Goal: Transaction & Acquisition: Purchase product/service

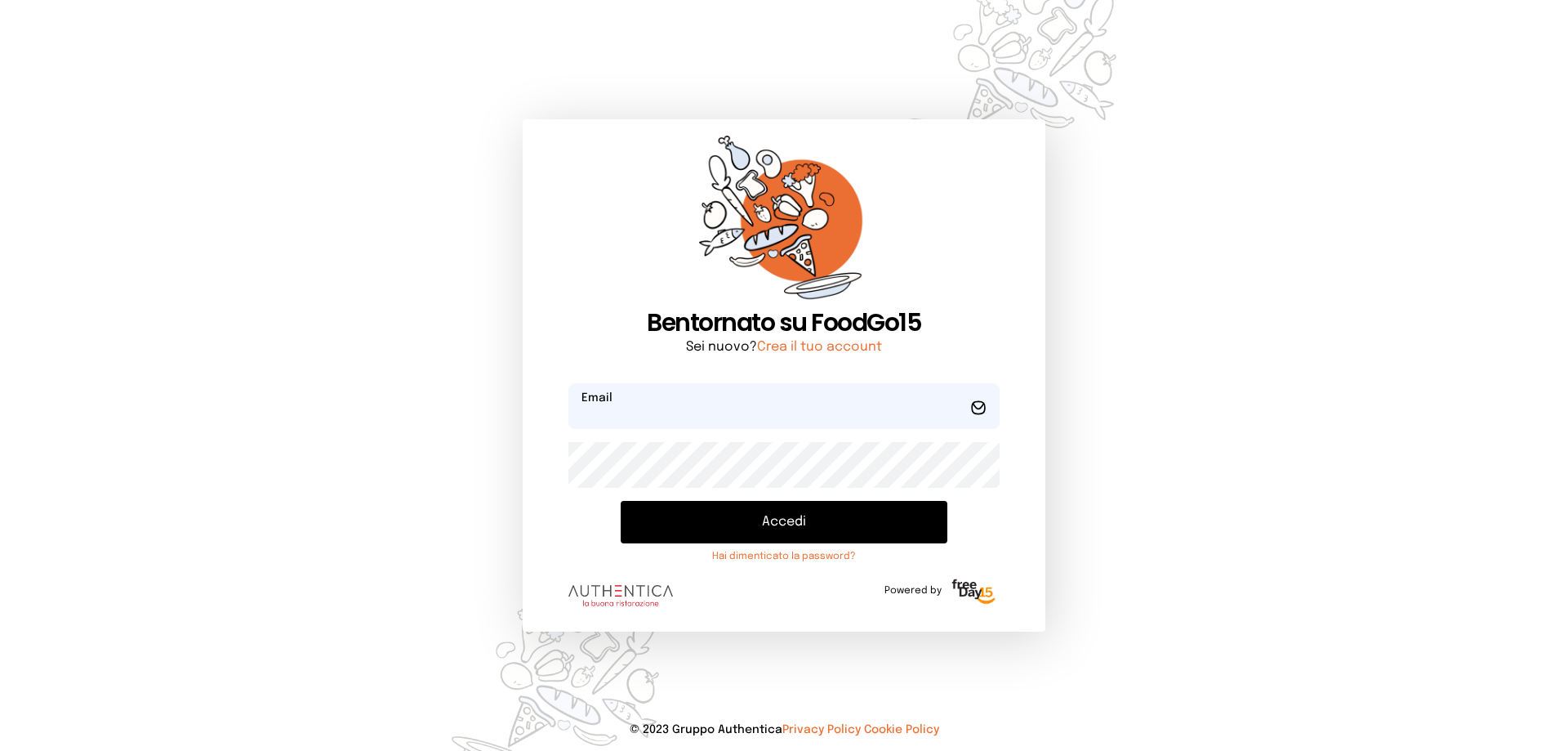
type input "**********"
click at [791, 523] on button "Accedi" at bounding box center [784, 522] width 326 height 43
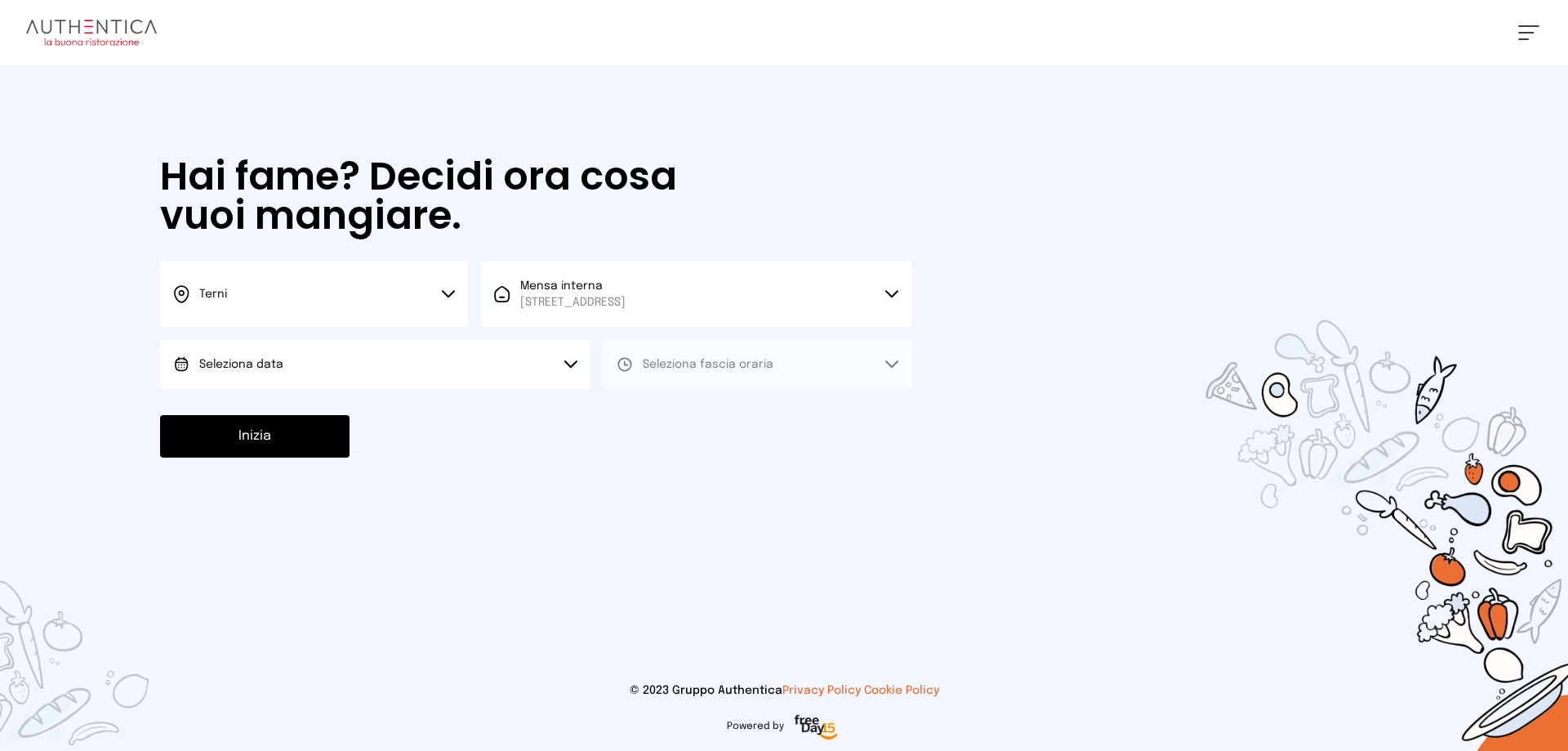
click at [447, 292] on icon at bounding box center [448, 293] width 13 height 8
click at [271, 344] on li "Terni" at bounding box center [314, 348] width 308 height 44
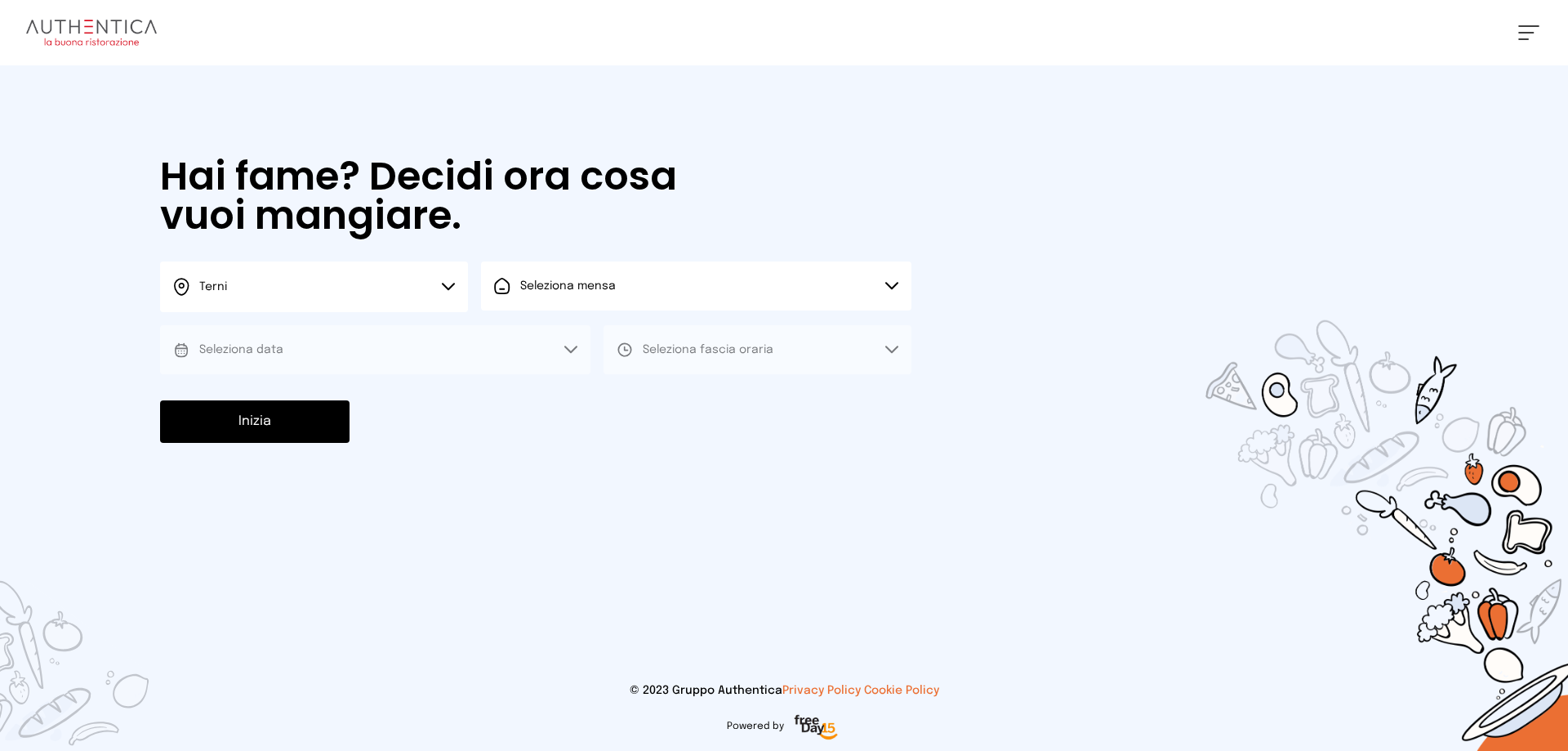
click at [893, 282] on icon at bounding box center [891, 286] width 13 height 8
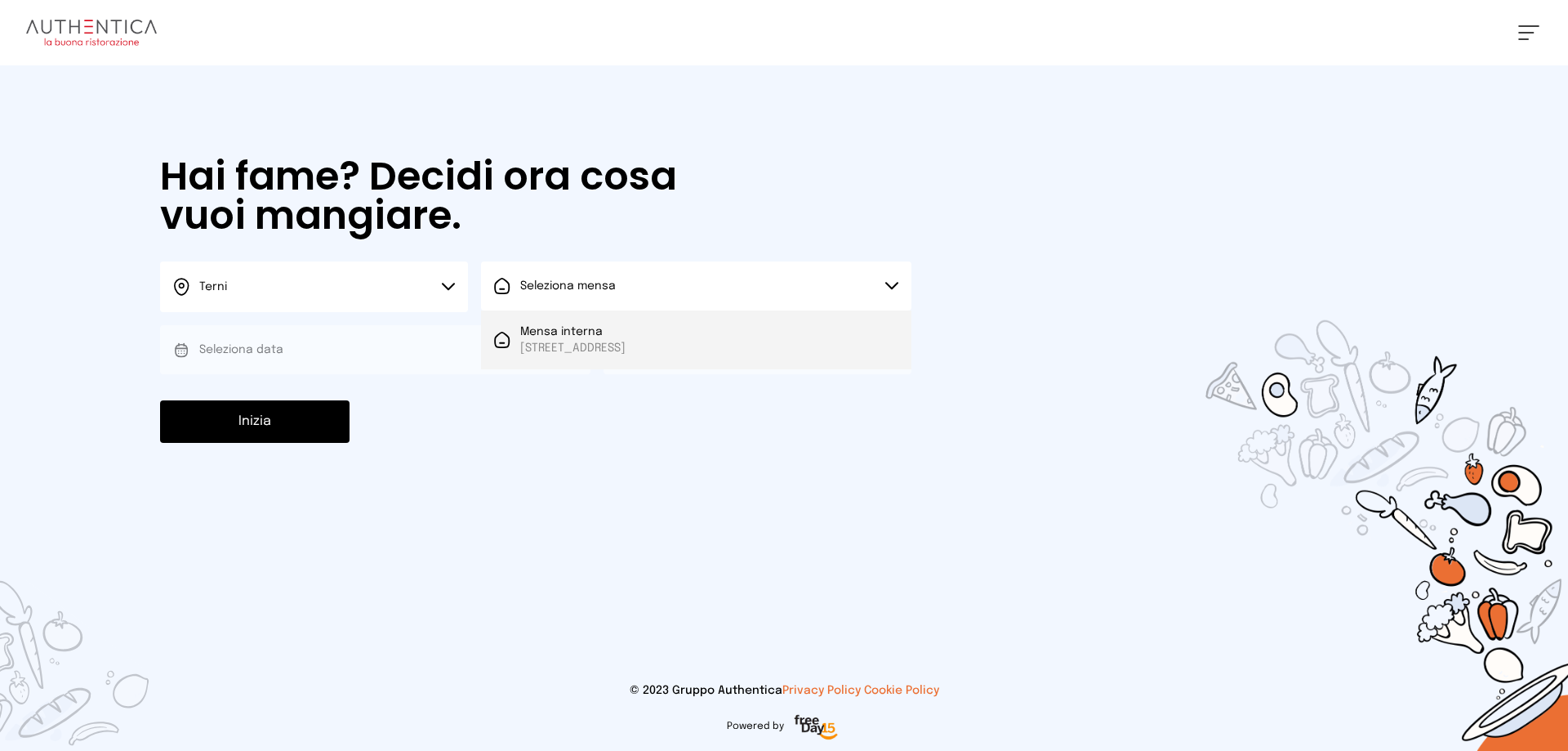
click at [626, 342] on span "[STREET_ADDRESS]" at bounding box center [573, 348] width 105 height 16
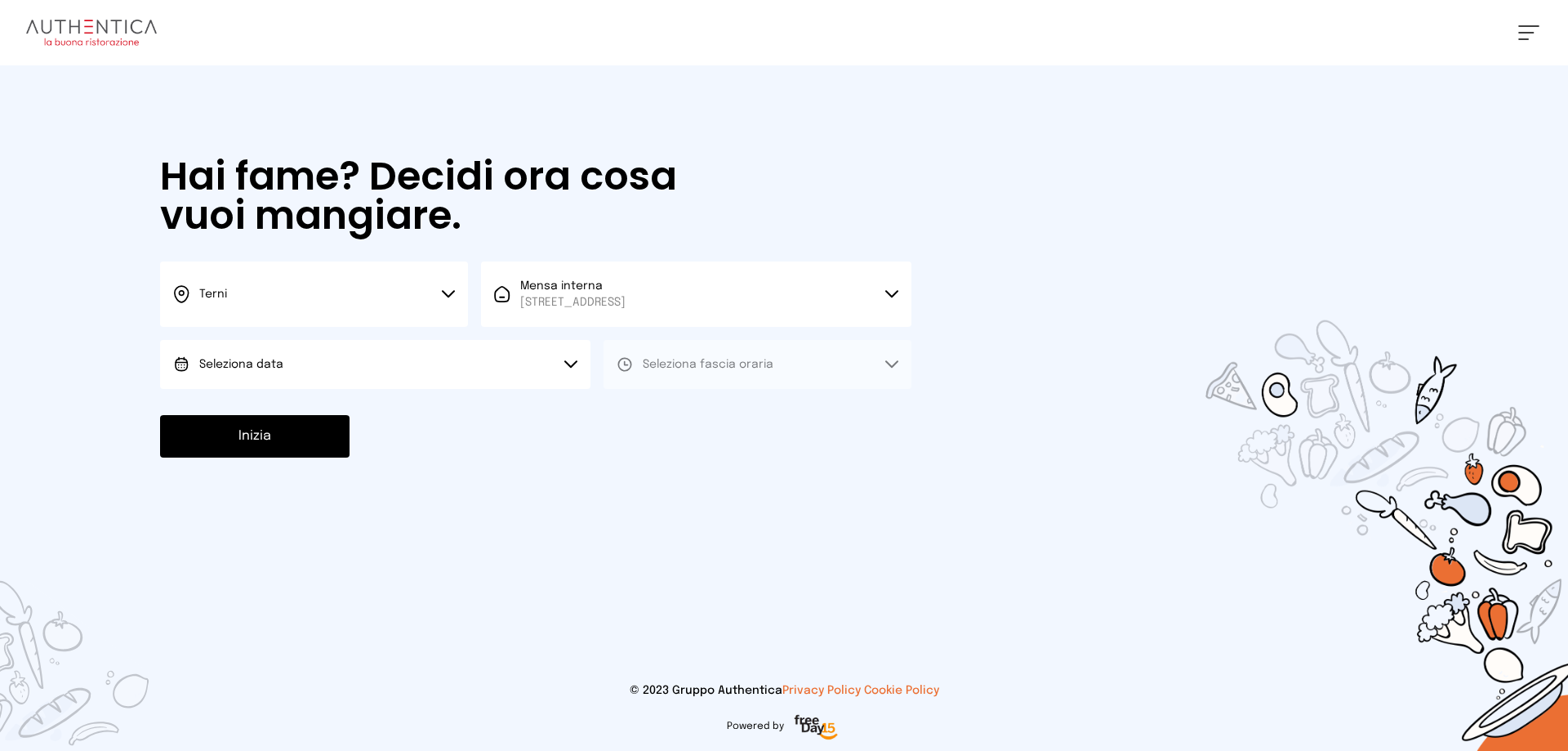
click at [565, 362] on icon at bounding box center [570, 364] width 12 height 5
click at [297, 403] on li "[DATE], [DATE]" at bounding box center [375, 410] width 430 height 43
click at [886, 352] on button "Seleziona fascia oraria" at bounding box center [757, 364] width 308 height 49
click at [657, 409] on span "Pranzo" at bounding box center [662, 410] width 39 height 16
click at [319, 434] on button "Inizia" at bounding box center [255, 436] width 190 height 43
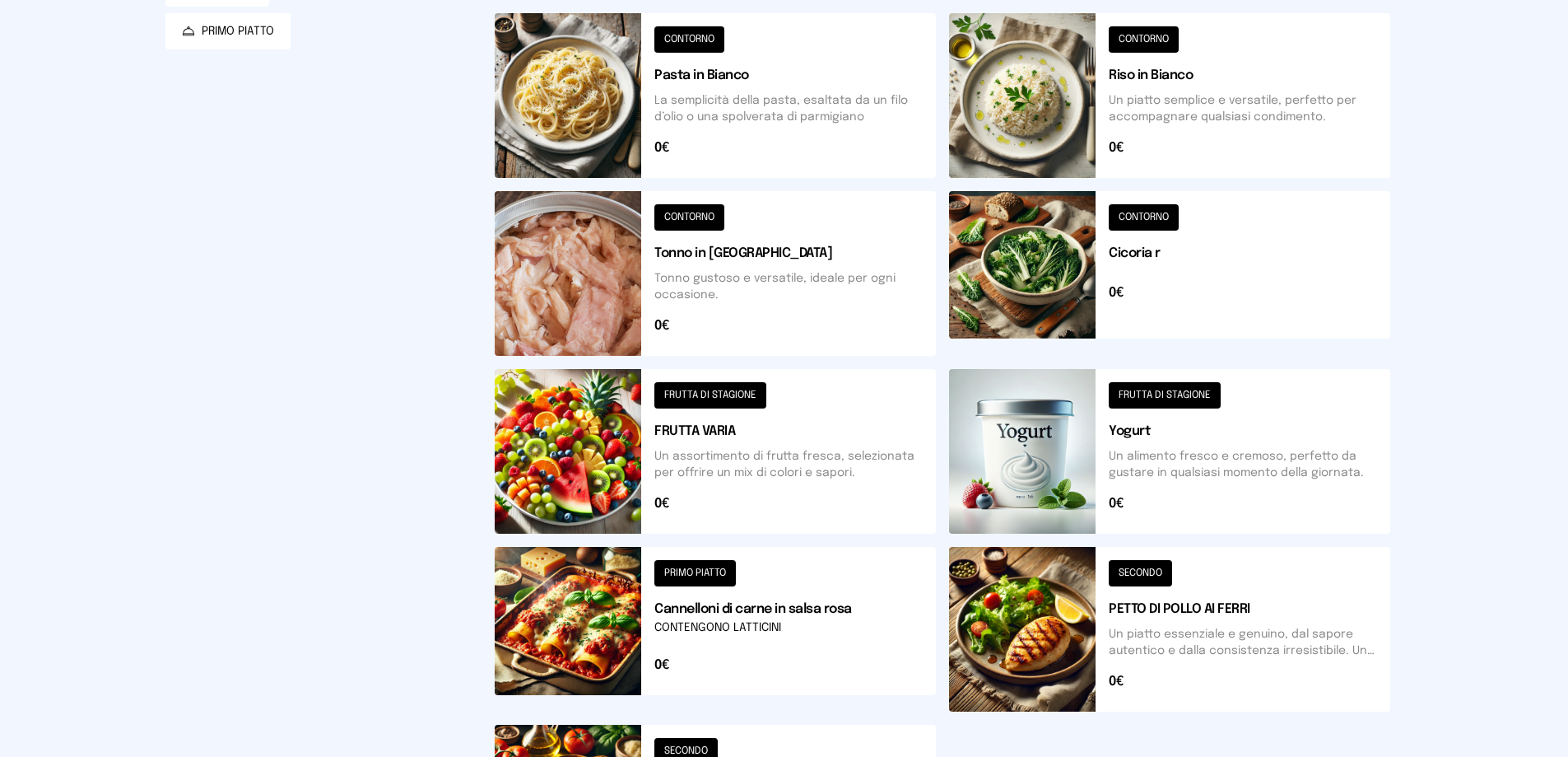
scroll to position [494, 0]
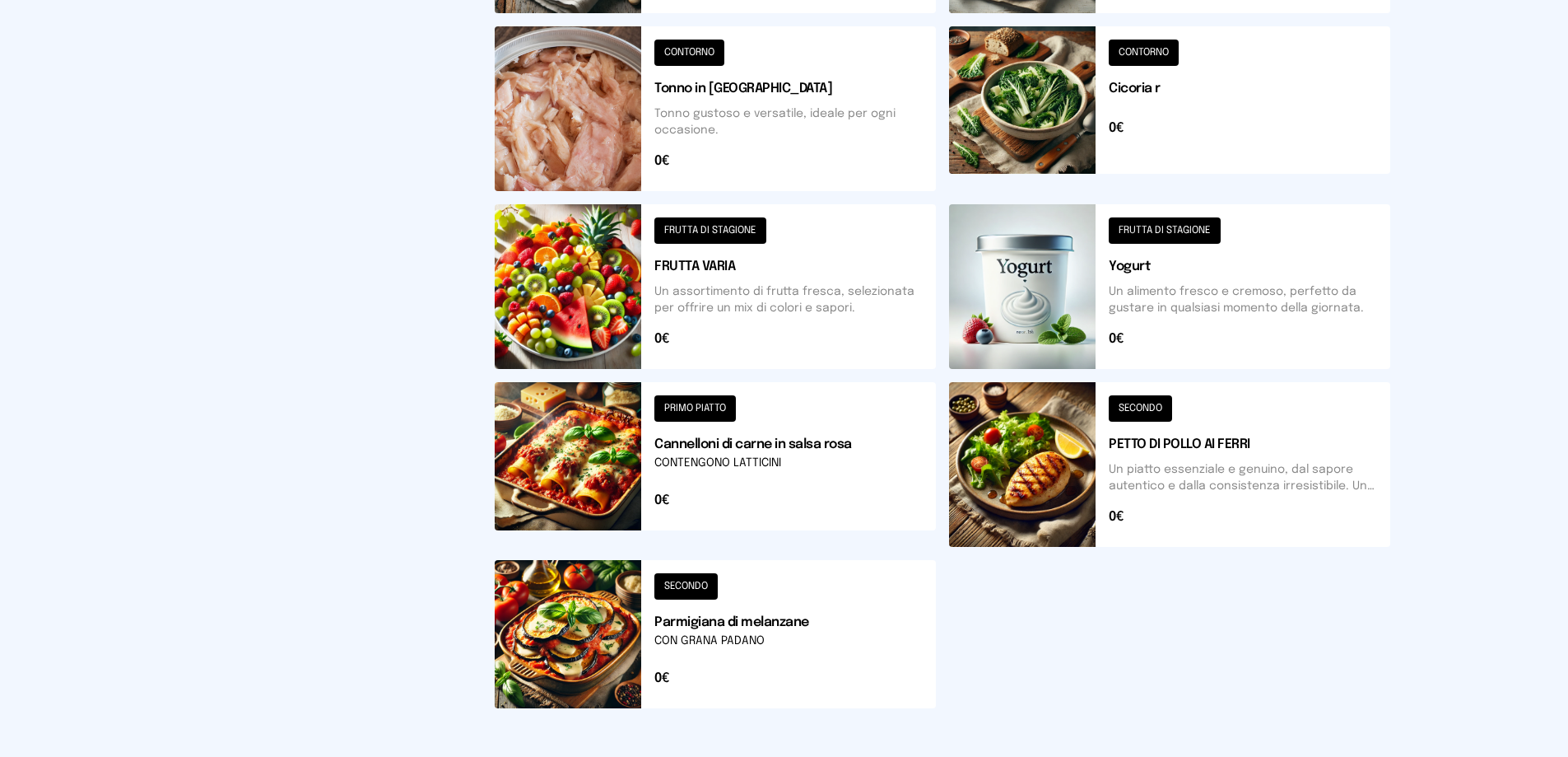
click at [598, 454] on button at bounding box center [716, 464] width 441 height 164
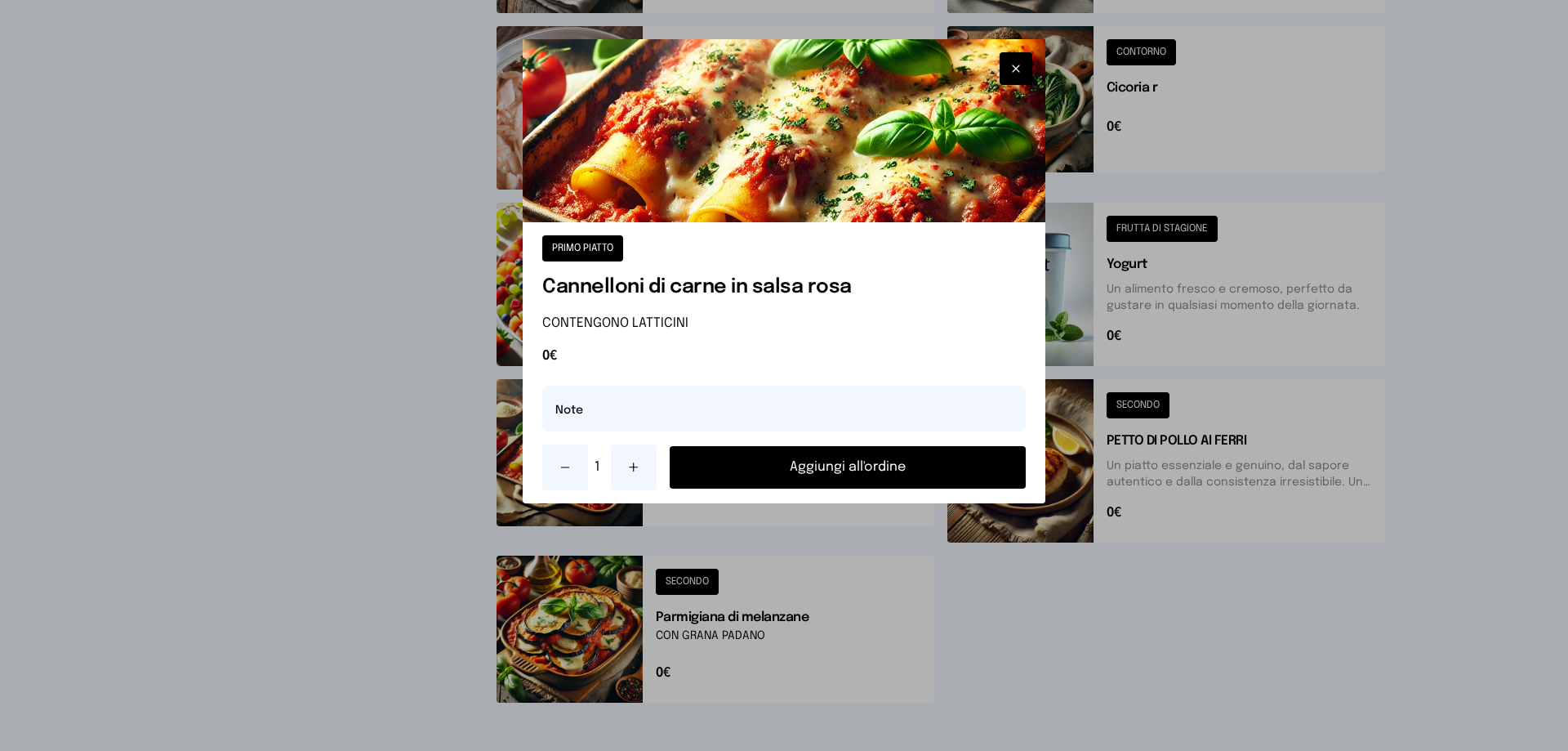
click at [817, 469] on button "Aggiungi all'ordine" at bounding box center [847, 467] width 356 height 43
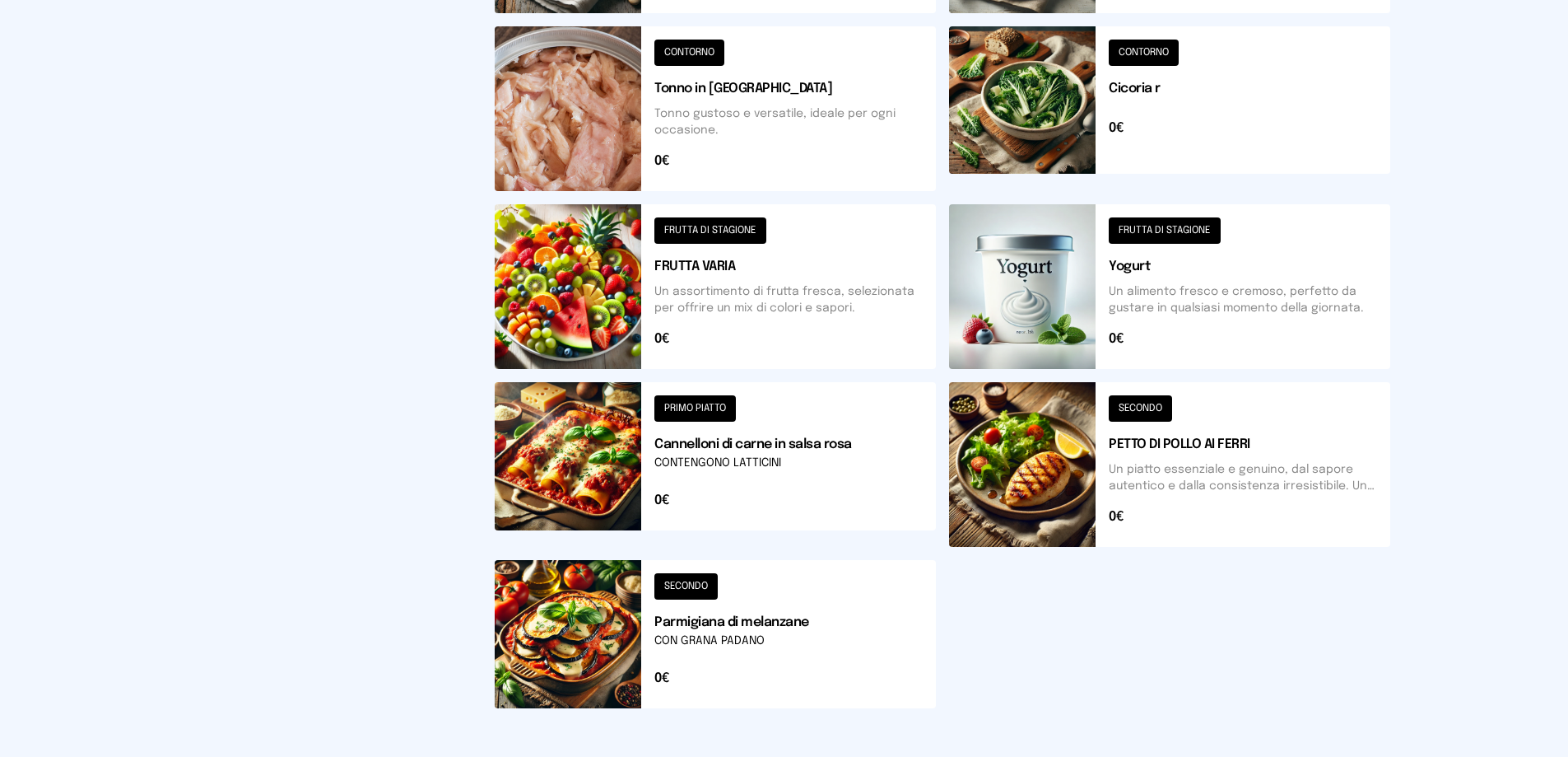
click at [625, 619] on button at bounding box center [716, 634] width 441 height 148
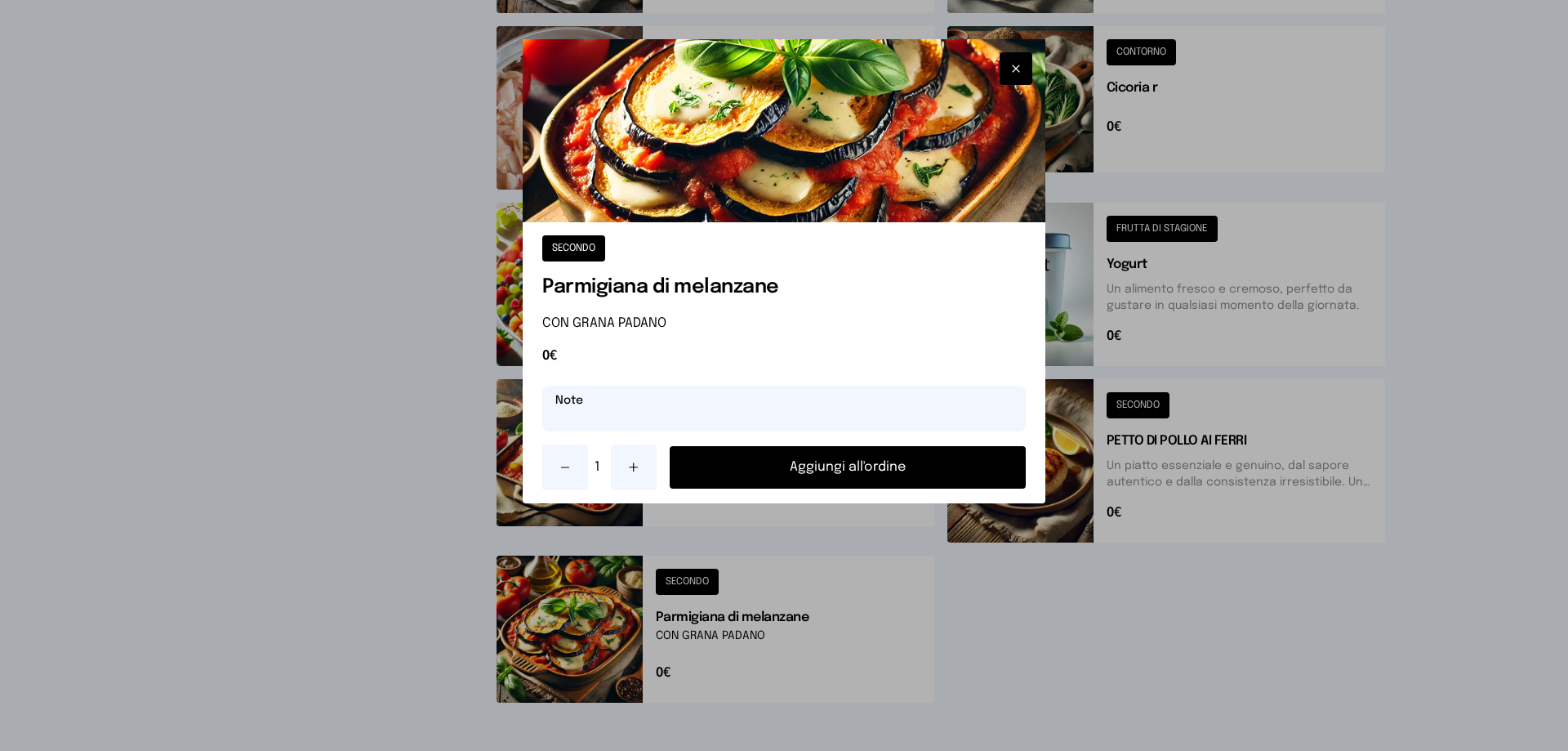
click at [713, 408] on input "text" at bounding box center [784, 409] width 483 height 46
type input "**********"
click at [893, 459] on button "Aggiungi all'ordine" at bounding box center [847, 467] width 356 height 43
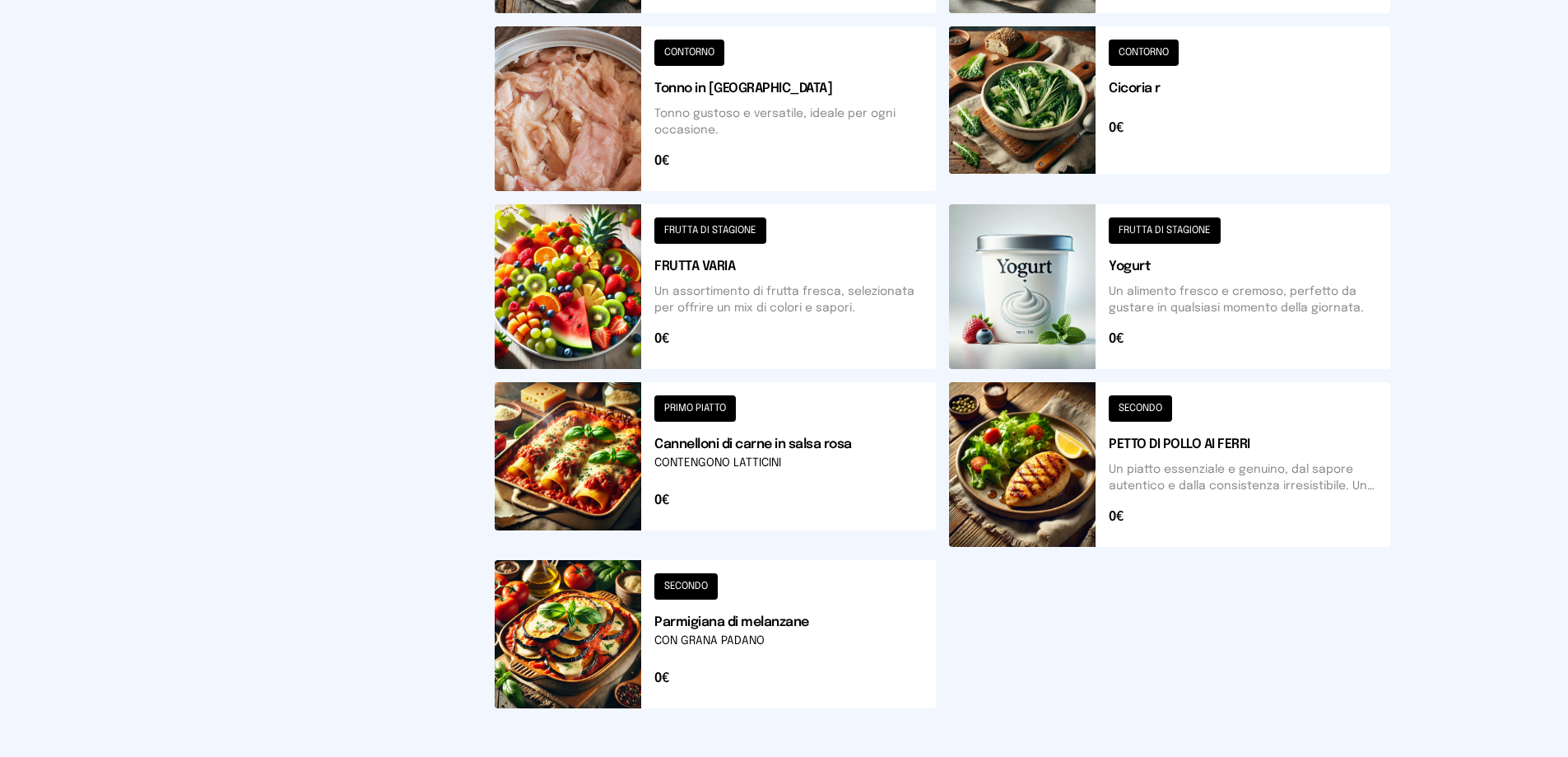
click at [715, 231] on button at bounding box center [716, 286] width 441 height 164
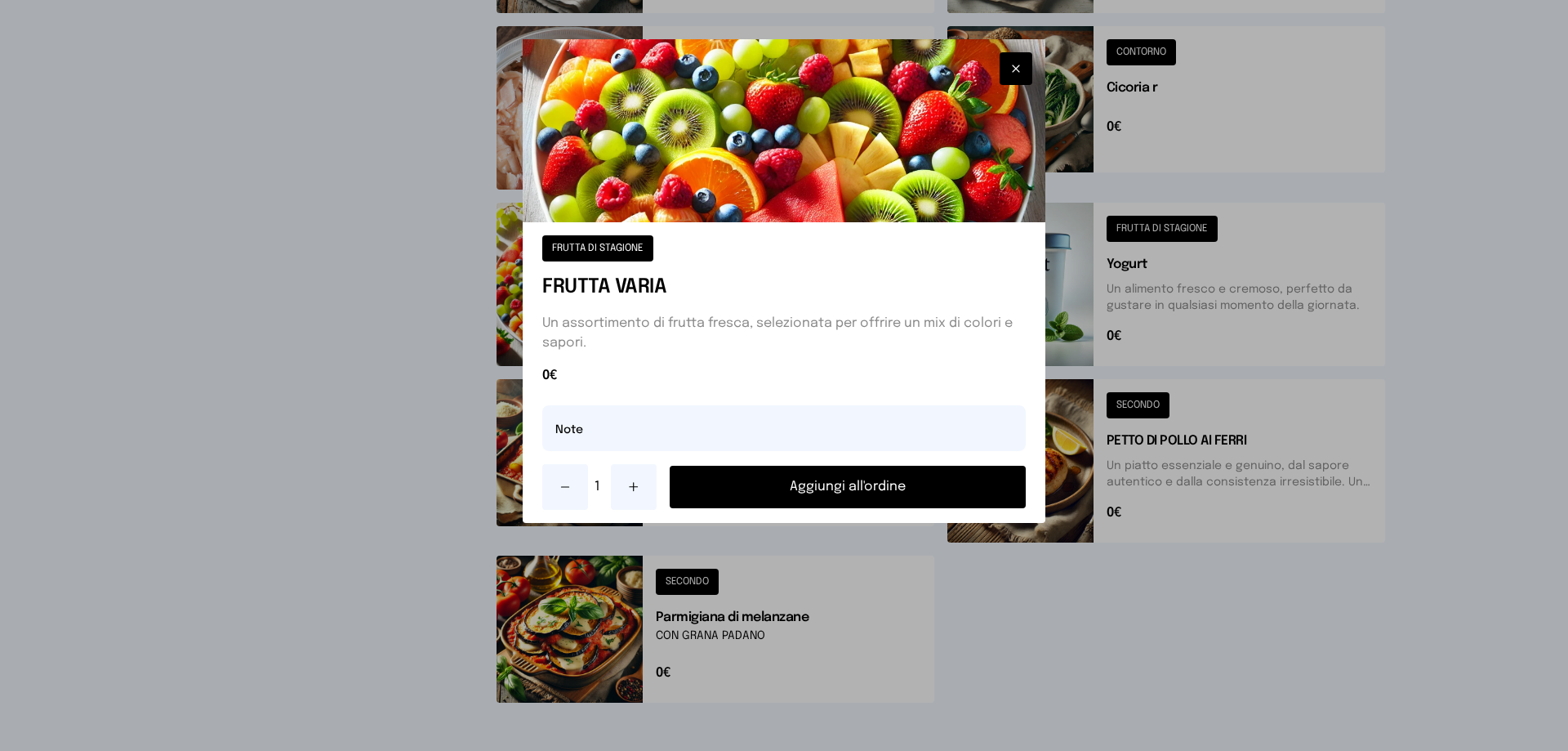
click at [833, 478] on button "Aggiungi all'ordine" at bounding box center [847, 487] width 356 height 43
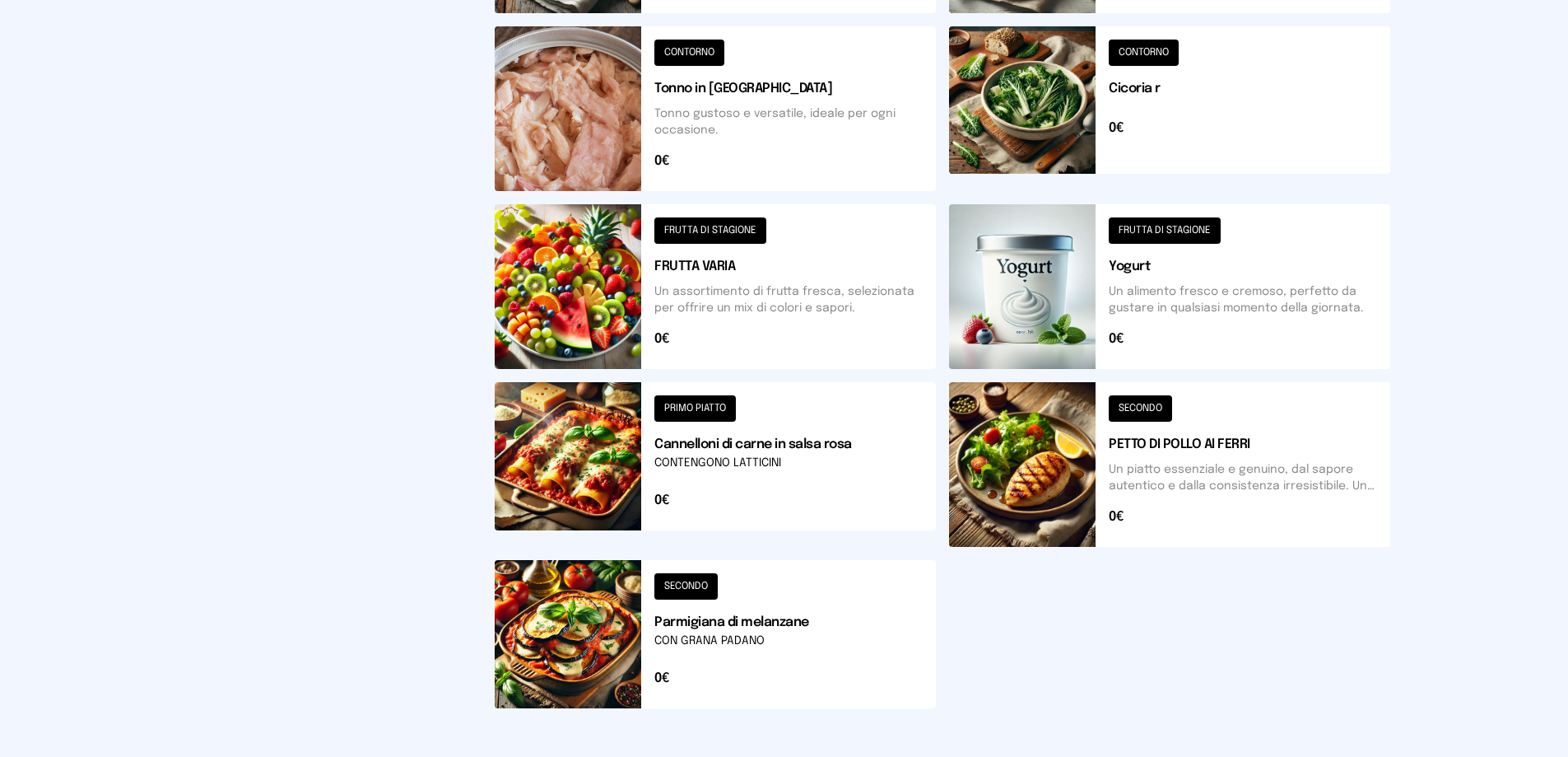
click at [1143, 411] on button at bounding box center [1170, 464] width 441 height 164
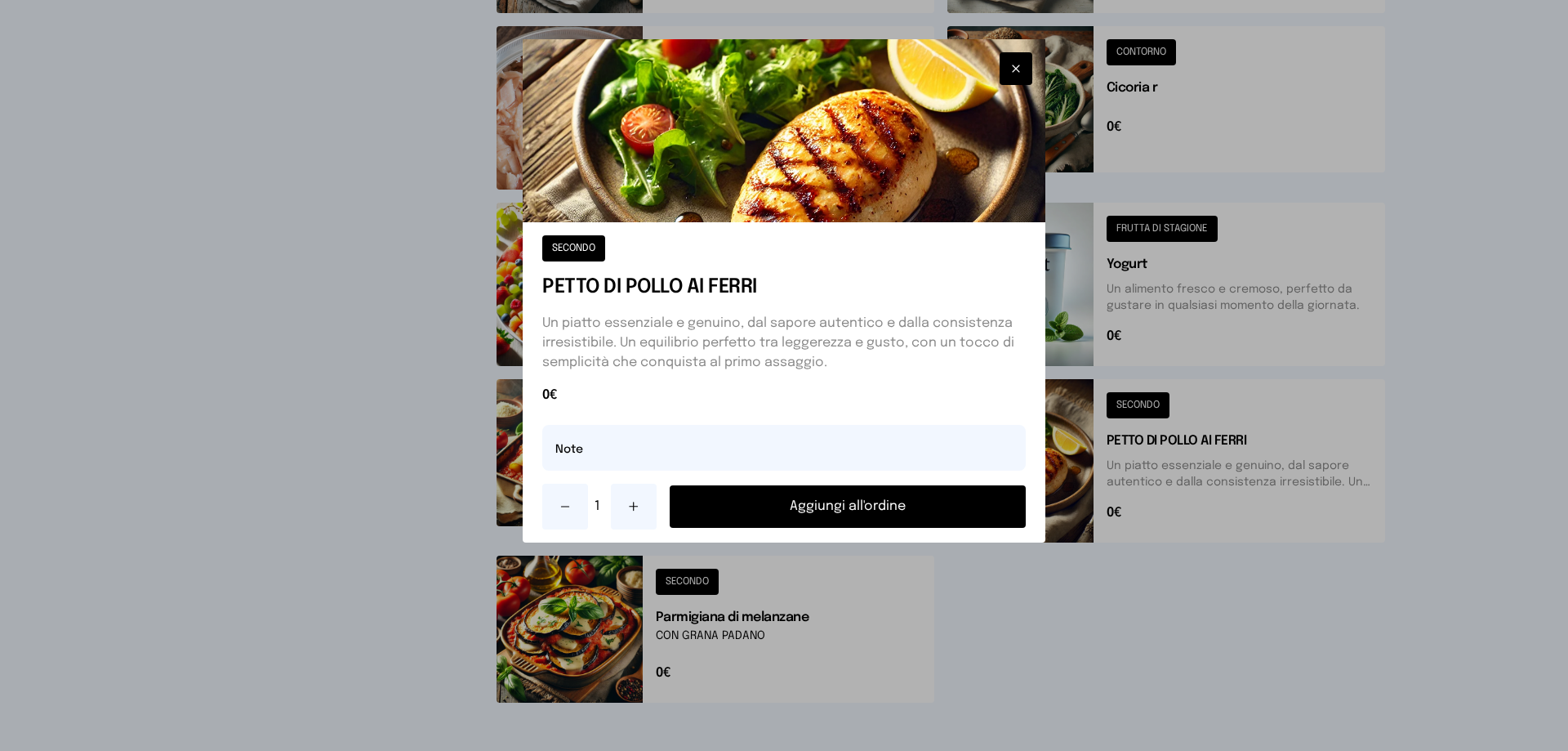
click at [832, 498] on button "Aggiungi all'ordine" at bounding box center [847, 506] width 356 height 43
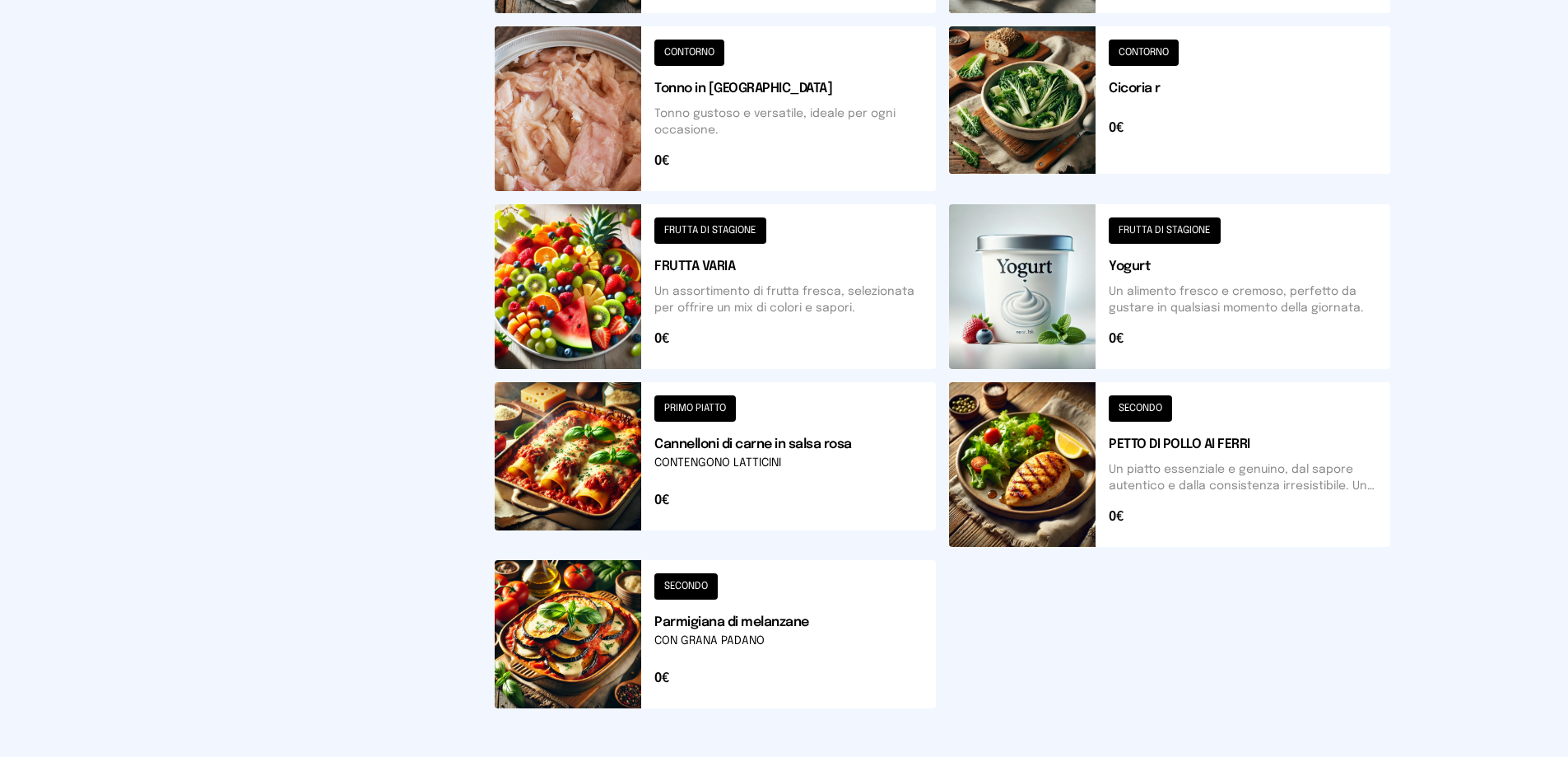
click at [707, 228] on button at bounding box center [716, 286] width 441 height 164
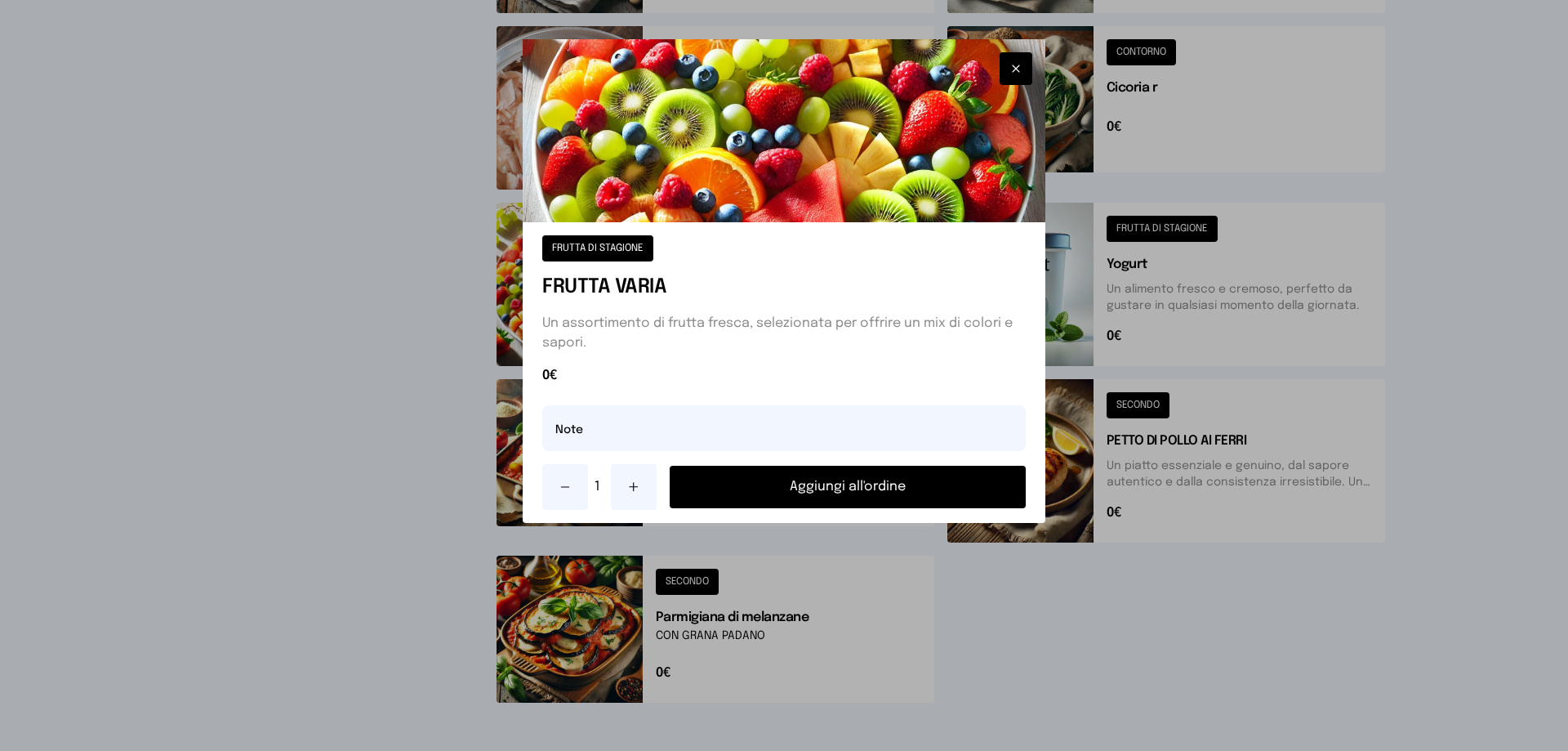
click at [837, 487] on button "Aggiungi all'ordine" at bounding box center [847, 487] width 356 height 43
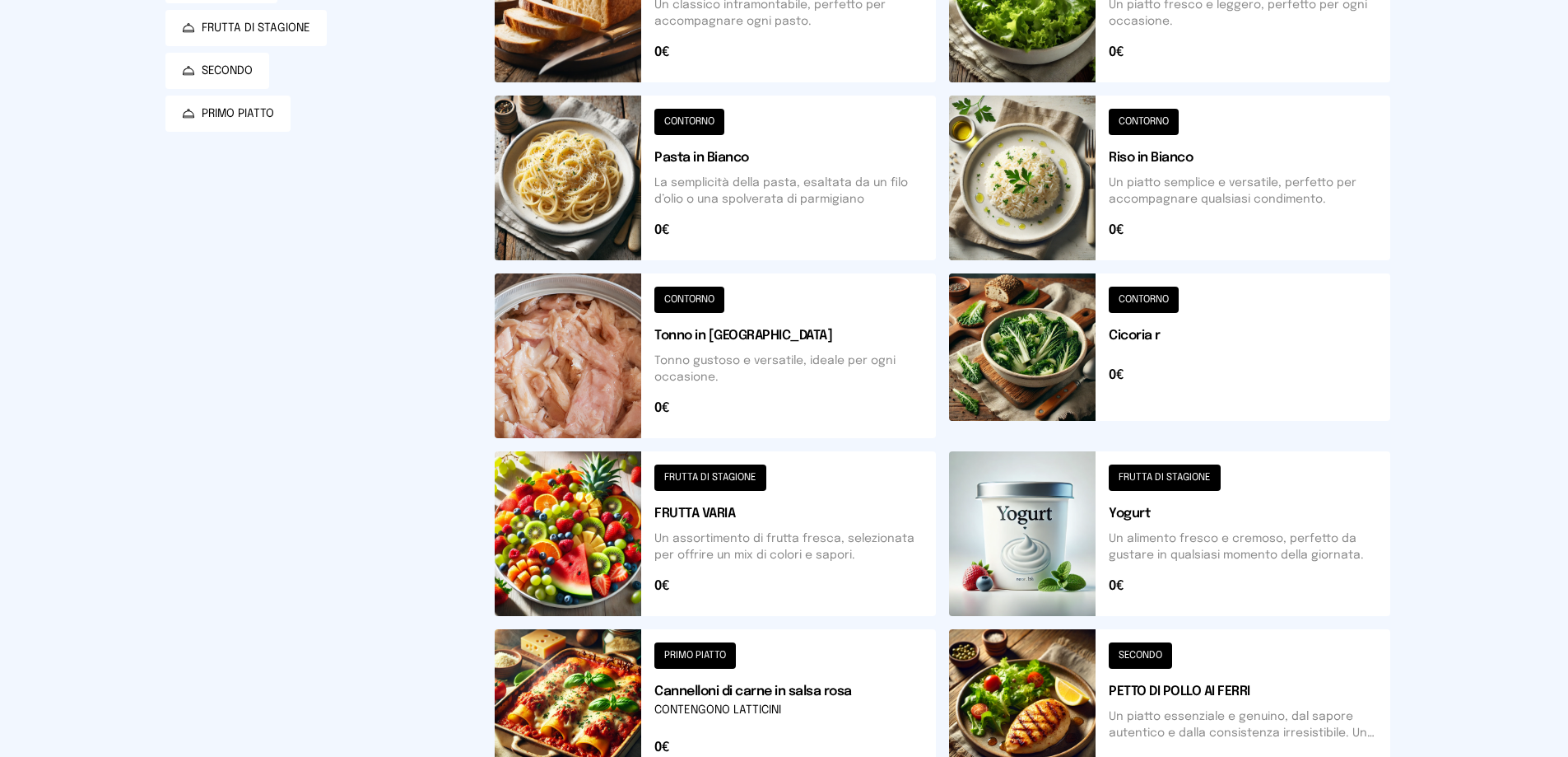
scroll to position [164, 0]
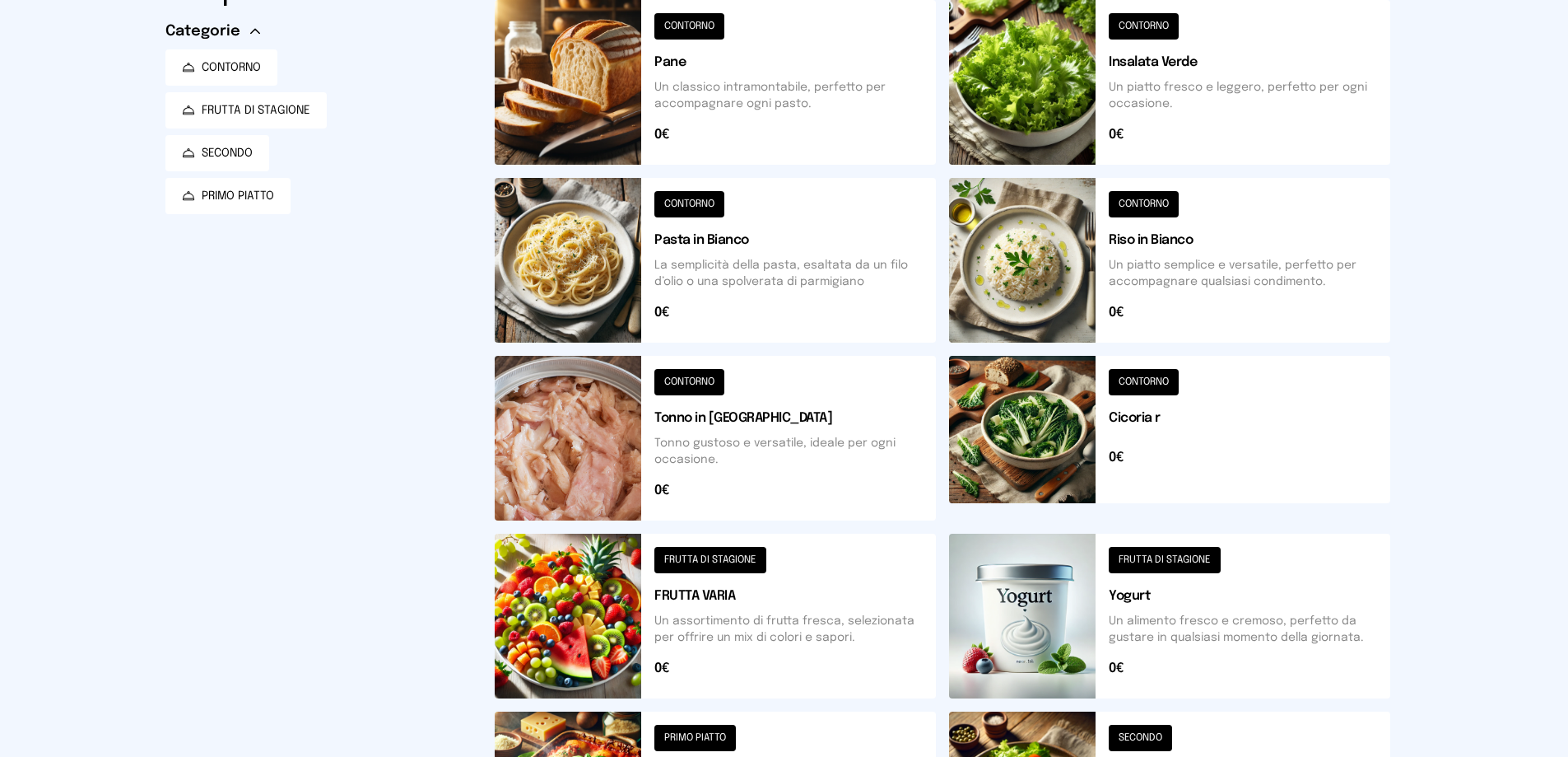
click at [683, 21] on button at bounding box center [716, 82] width 441 height 164
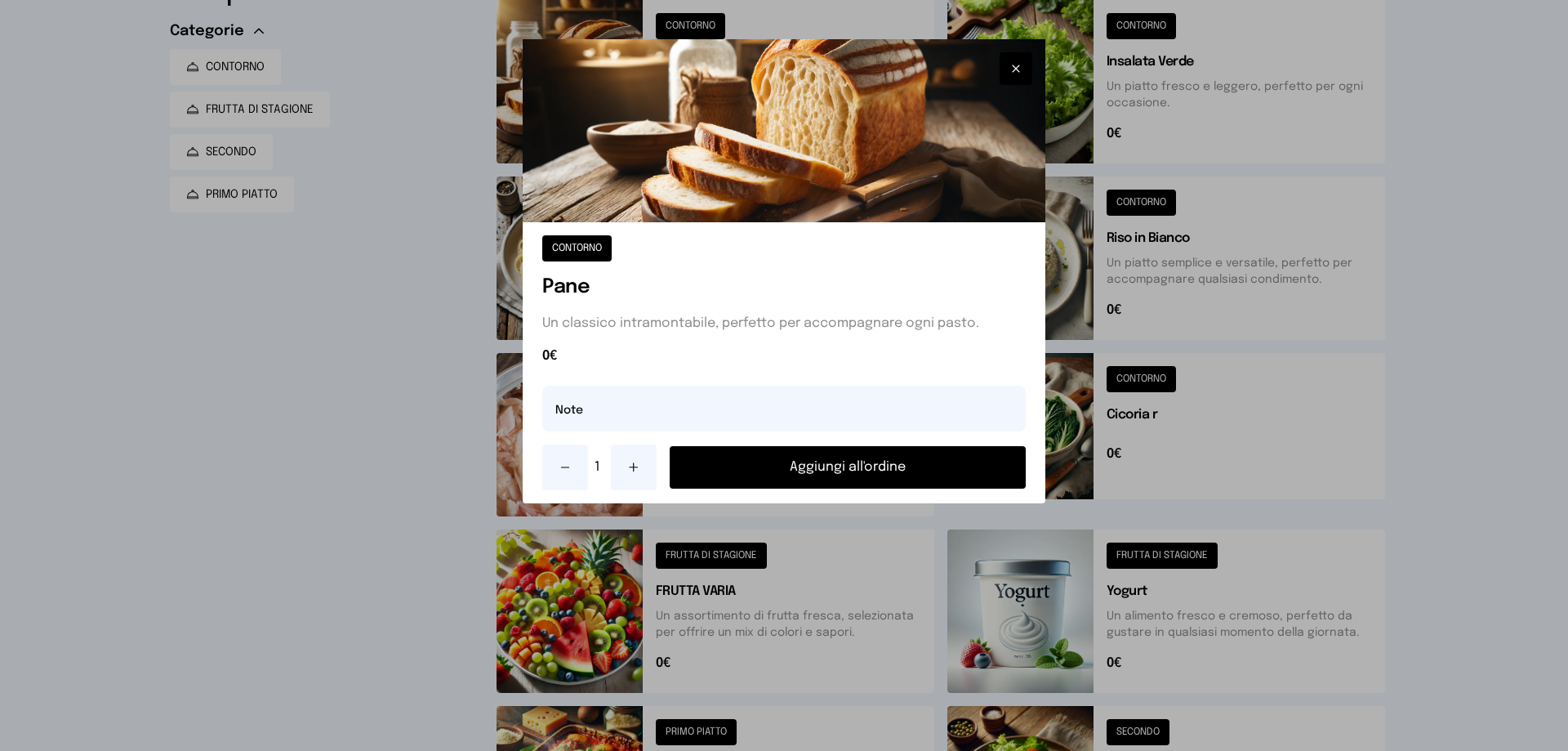
click at [818, 467] on button "Aggiungi all'ordine" at bounding box center [847, 467] width 356 height 43
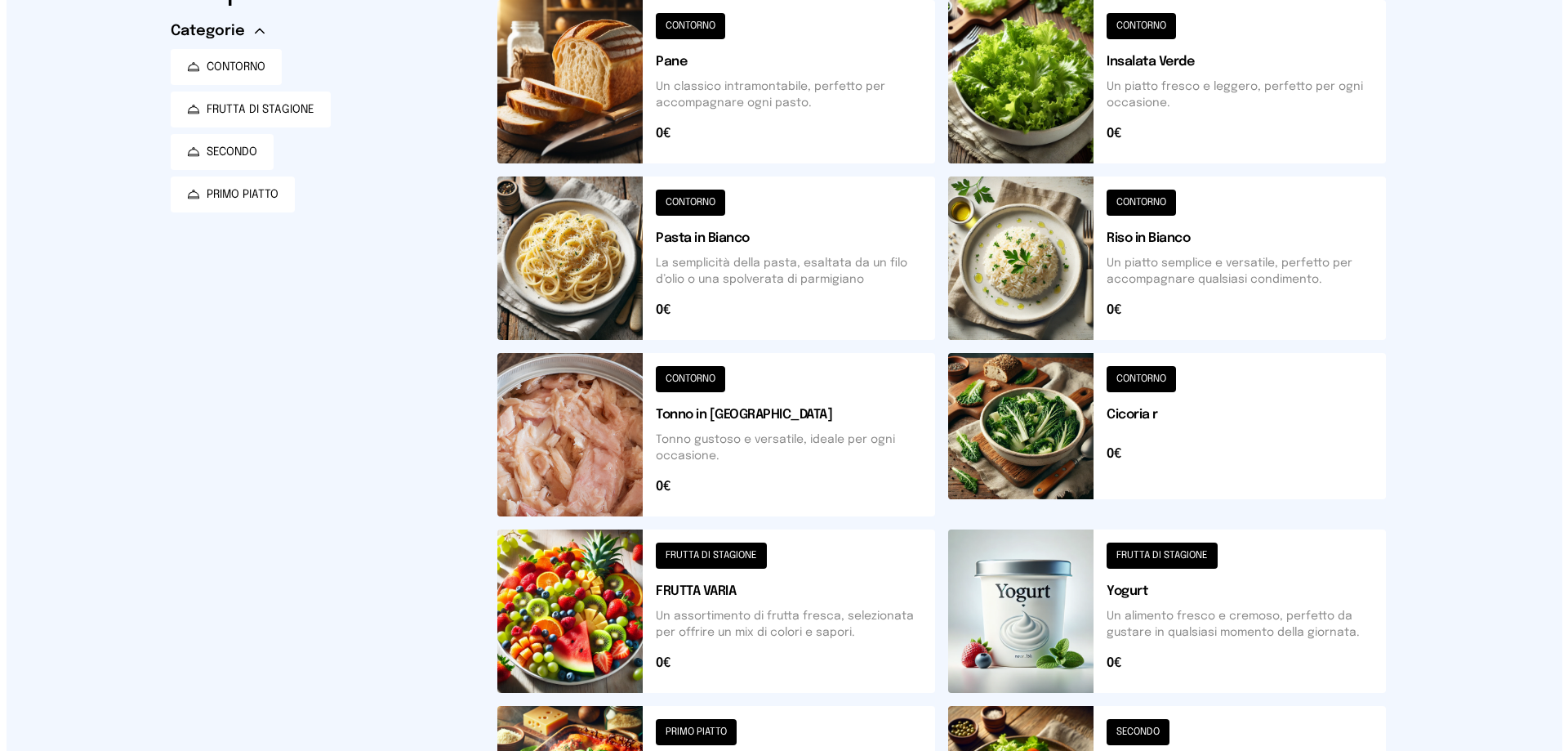
scroll to position [0, 0]
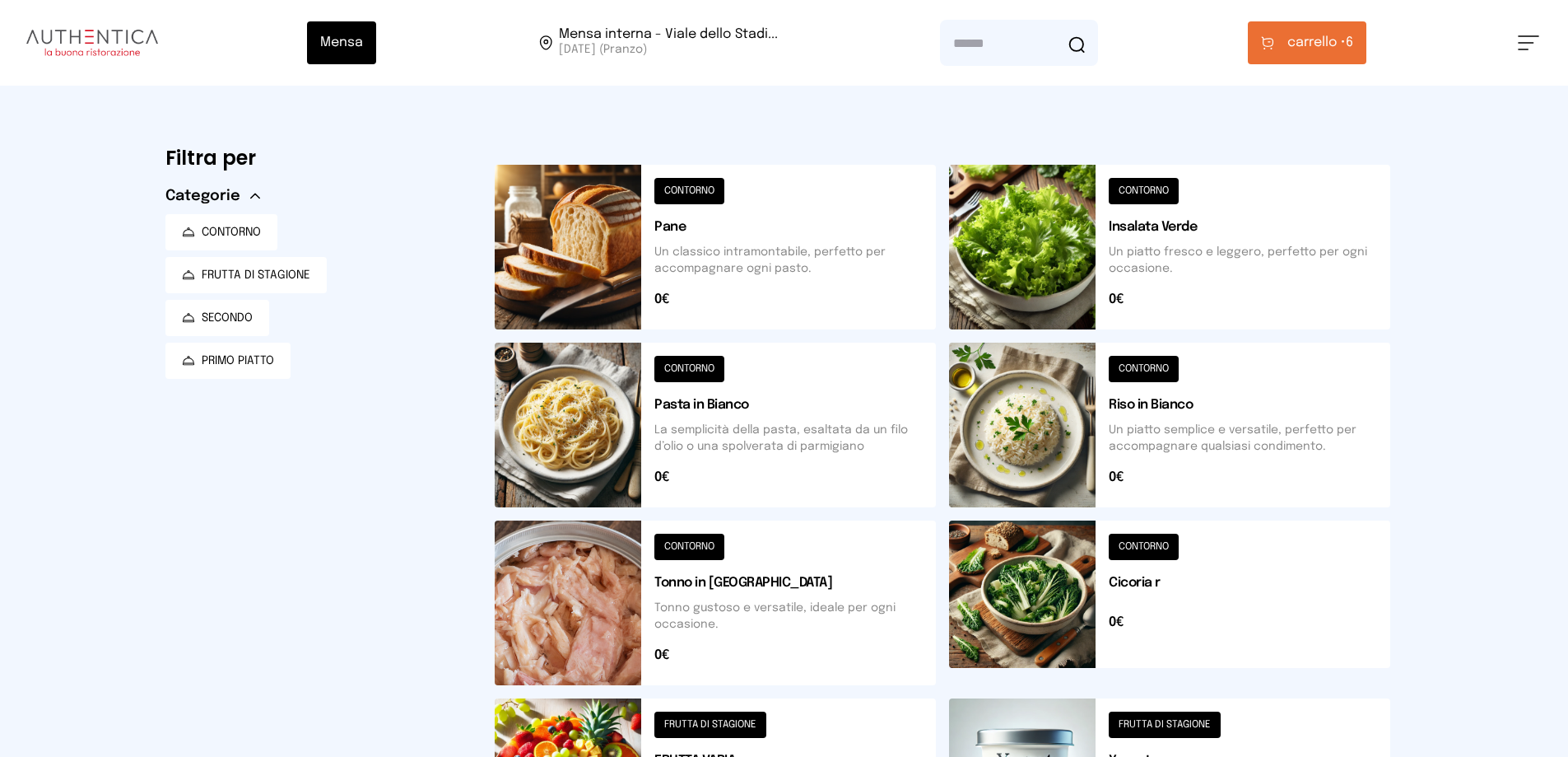
click at [1353, 46] on span "carrello • 6" at bounding box center [1321, 43] width 66 height 20
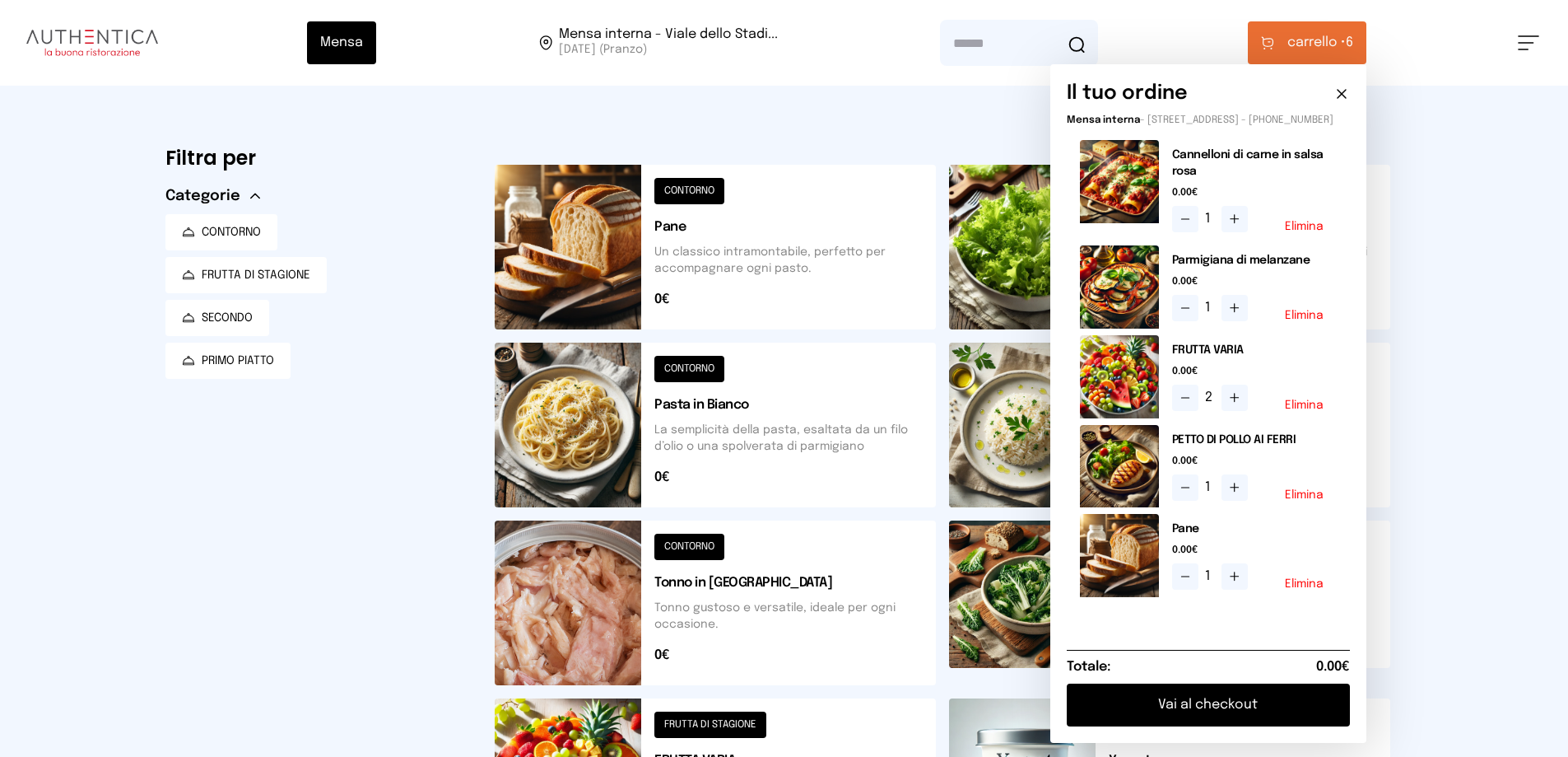
click at [1321, 720] on button "Vai al checkout" at bounding box center [1208, 705] width 283 height 43
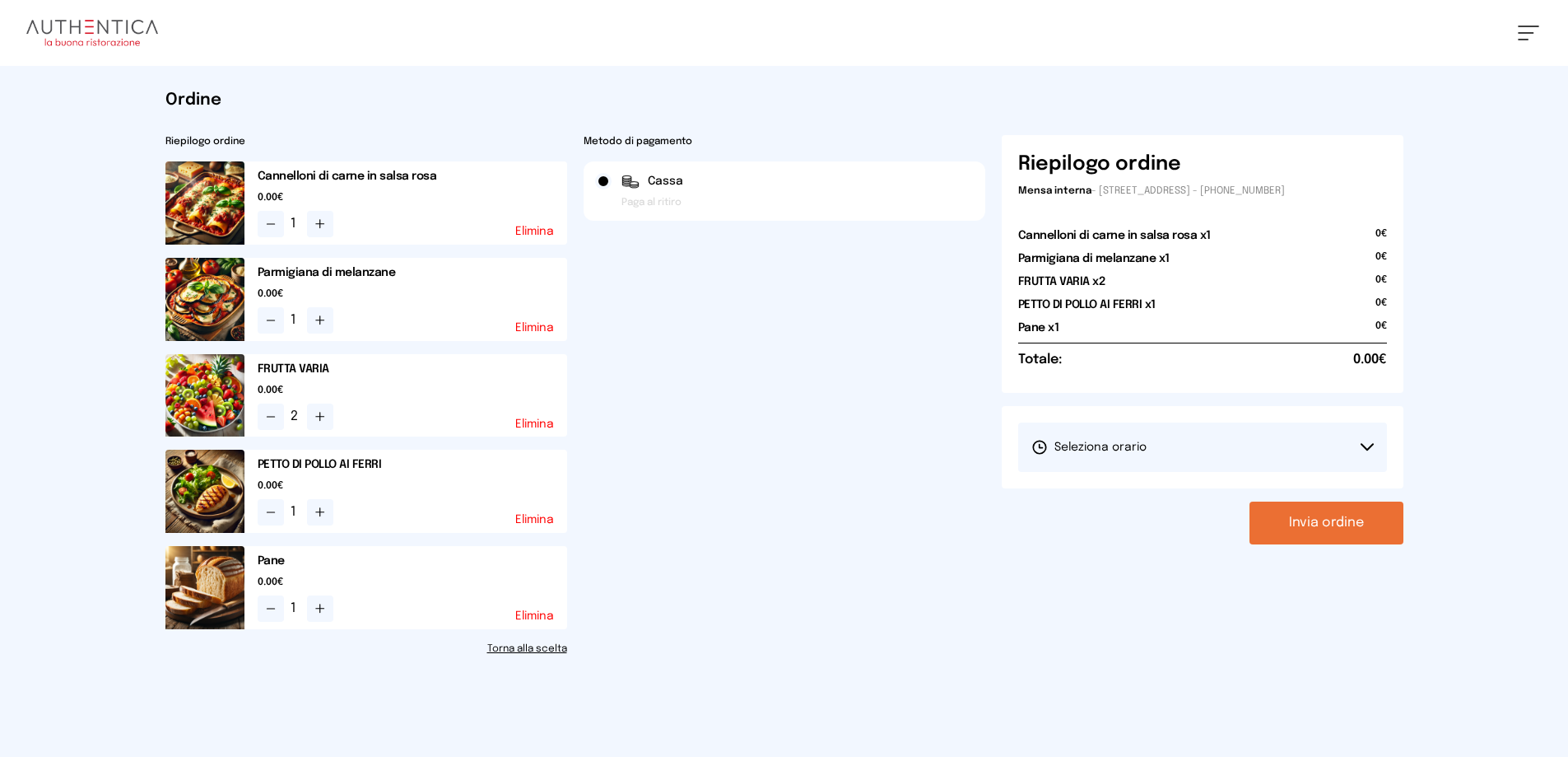
click at [1366, 442] on button "Seleziona orario" at bounding box center [1202, 447] width 369 height 49
click at [1100, 492] on span "1° Turno (13:00 - 15:00)" at bounding box center [1093, 493] width 124 height 16
click at [1331, 531] on button "Invia ordine" at bounding box center [1326, 523] width 154 height 43
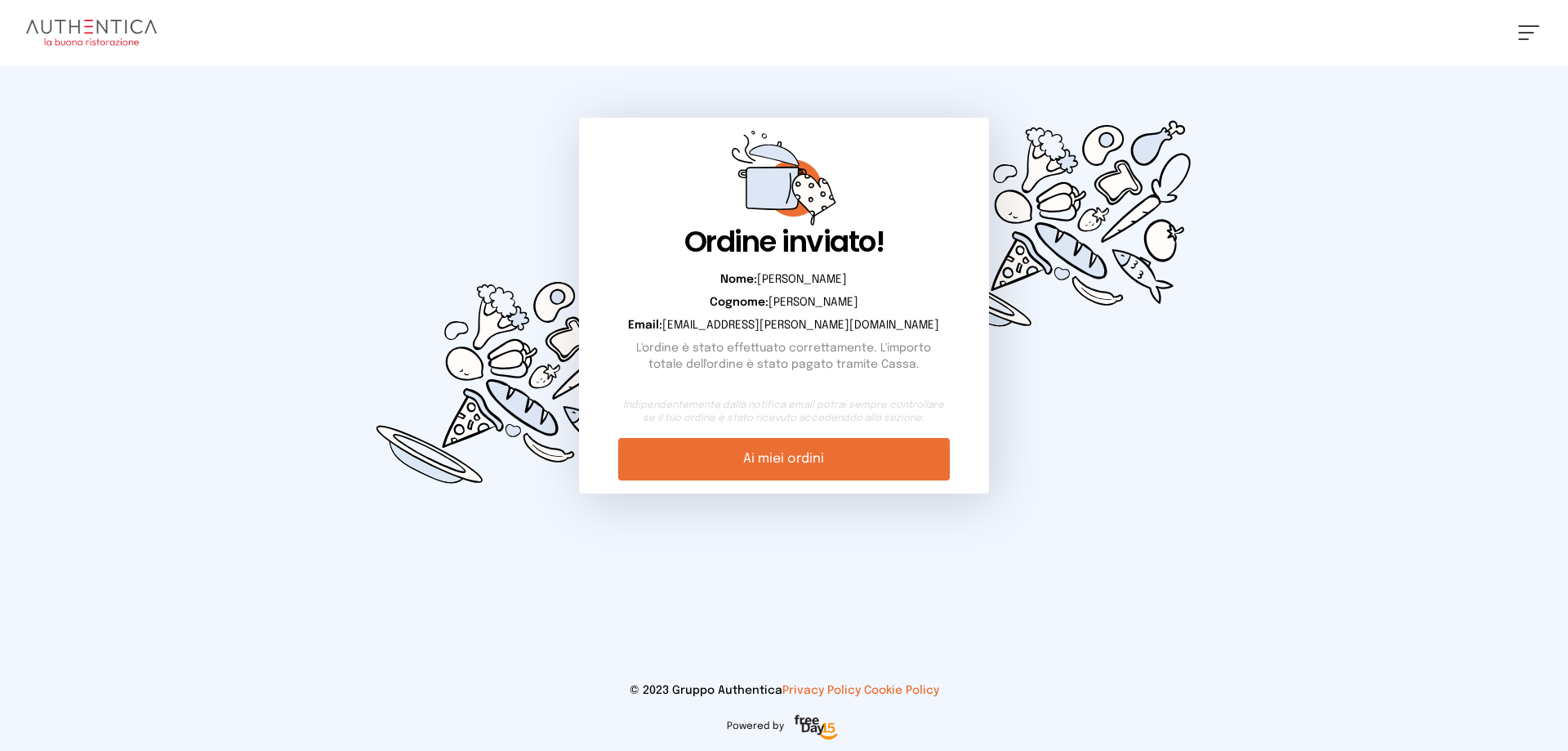
click at [782, 458] on link "Ai miei ordini" at bounding box center [783, 459] width 331 height 43
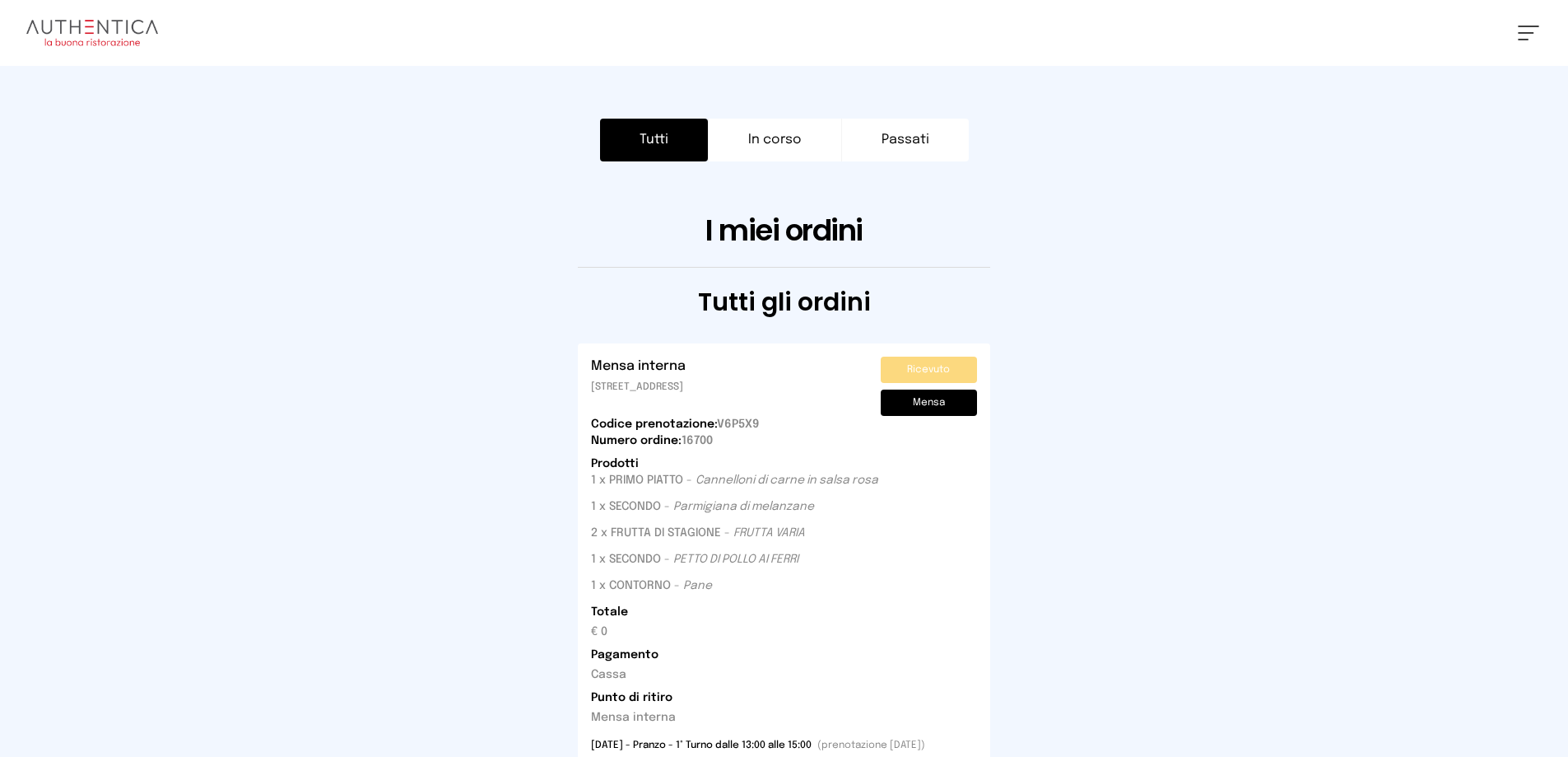
click at [1522, 30] on button at bounding box center [1529, 33] width 21 height 15
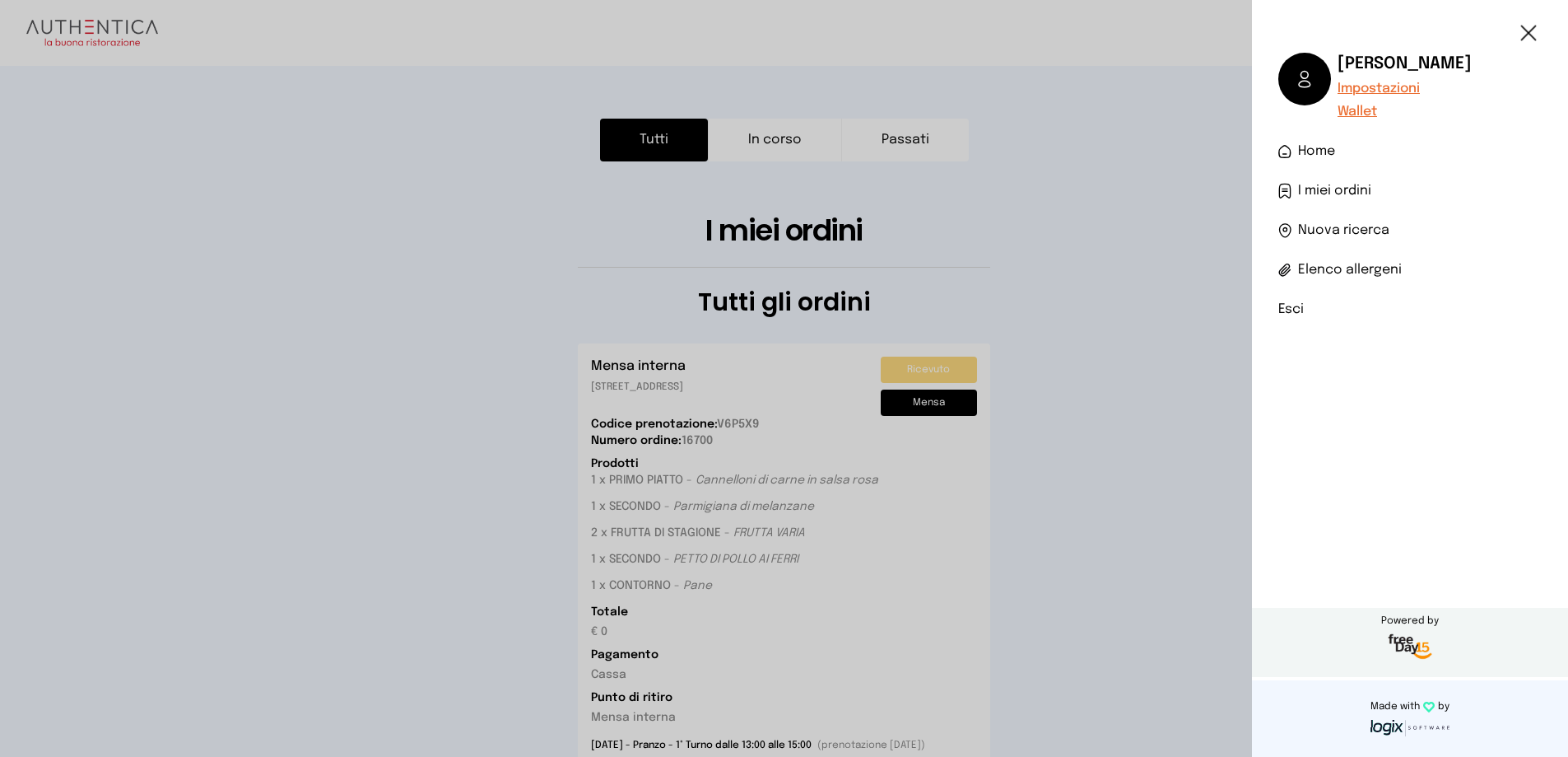
click at [1290, 307] on li "Esci" at bounding box center [1409, 309] width 264 height 20
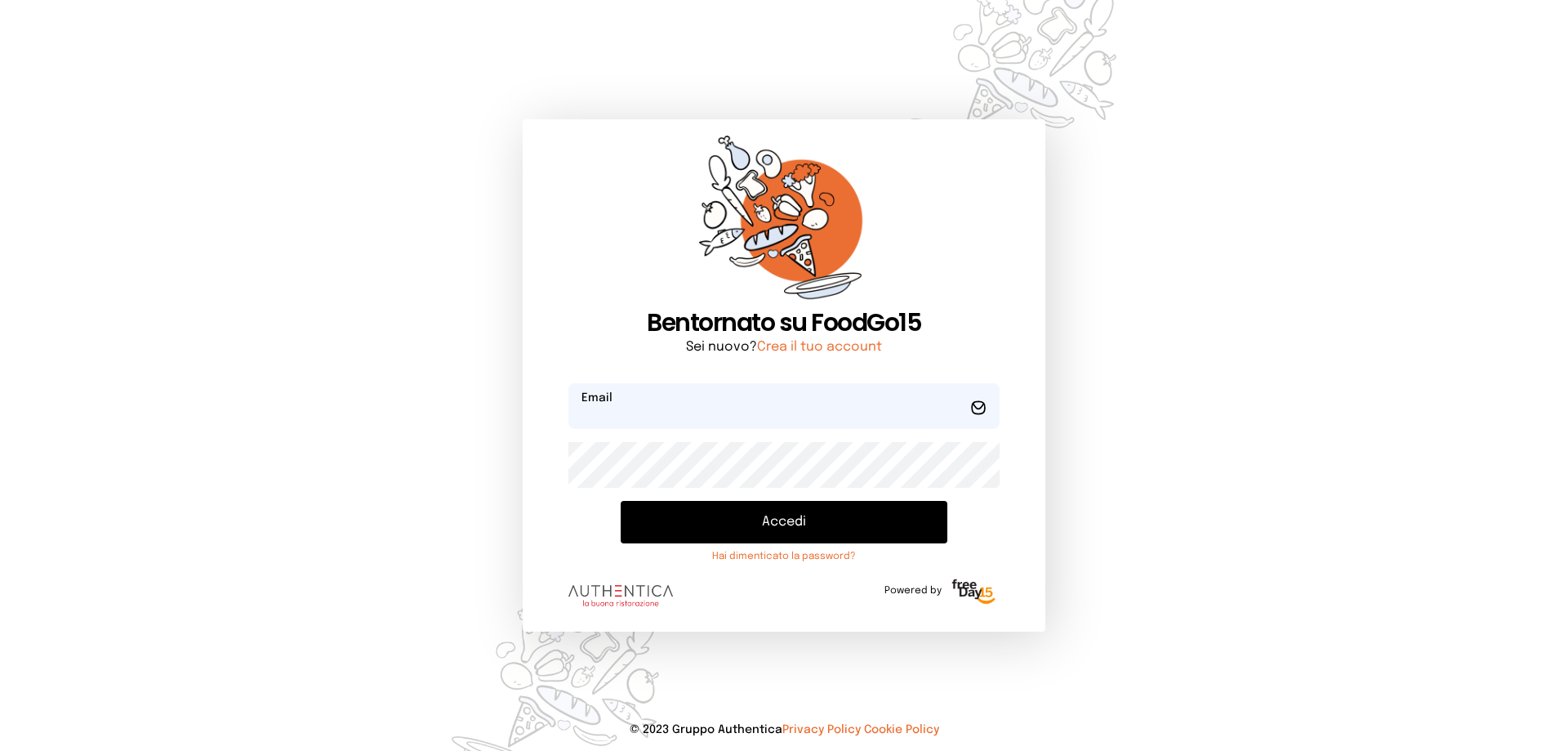
type input "**********"
